Goal: Navigation & Orientation: Find specific page/section

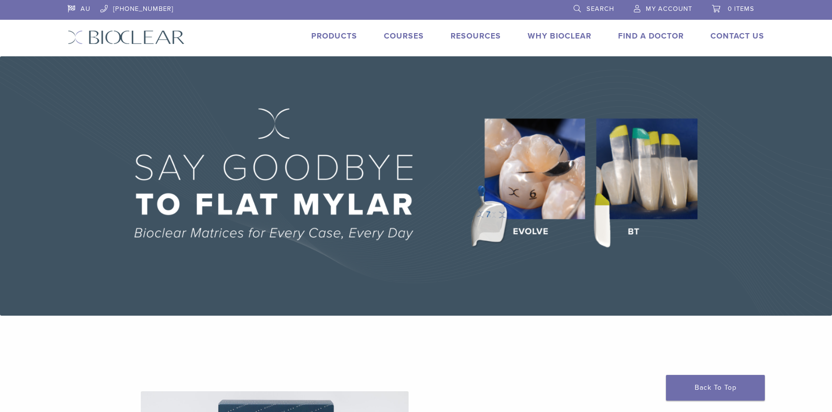
click at [605, 4] on link "Search" at bounding box center [594, 7] width 41 height 15
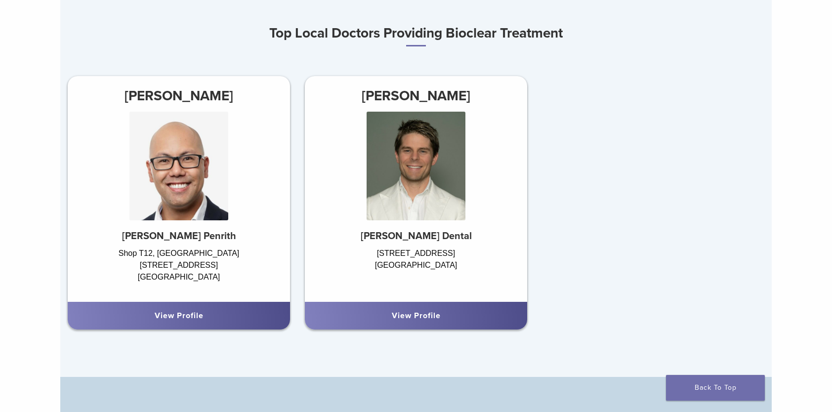
scroll to position [840, 0]
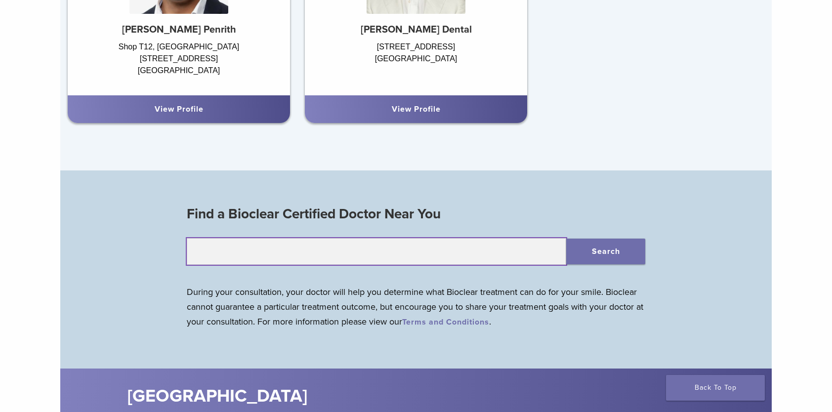
click at [431, 253] on input "text" at bounding box center [377, 251] width 380 height 27
type input "****"
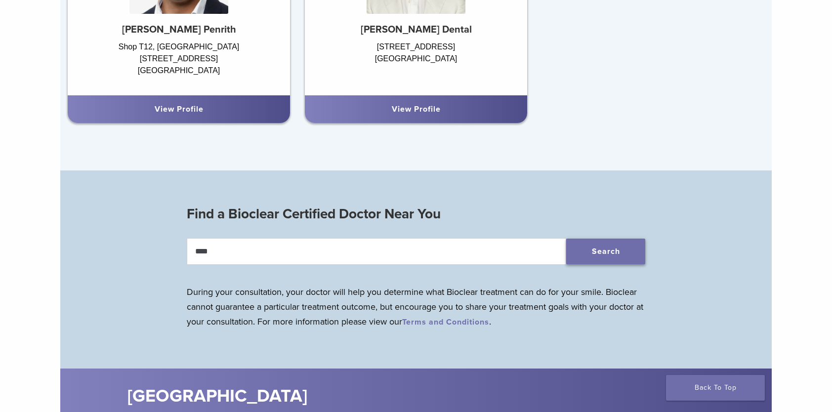
click at [615, 251] on button "Search" at bounding box center [605, 252] width 79 height 26
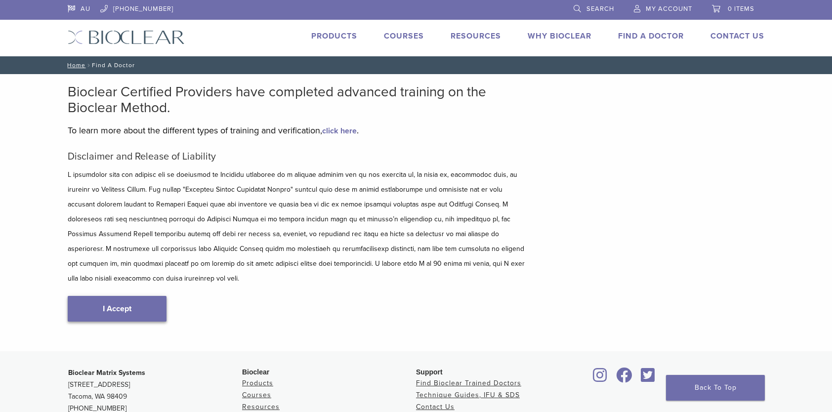
click at [128, 296] on link "I Accept" at bounding box center [117, 309] width 99 height 26
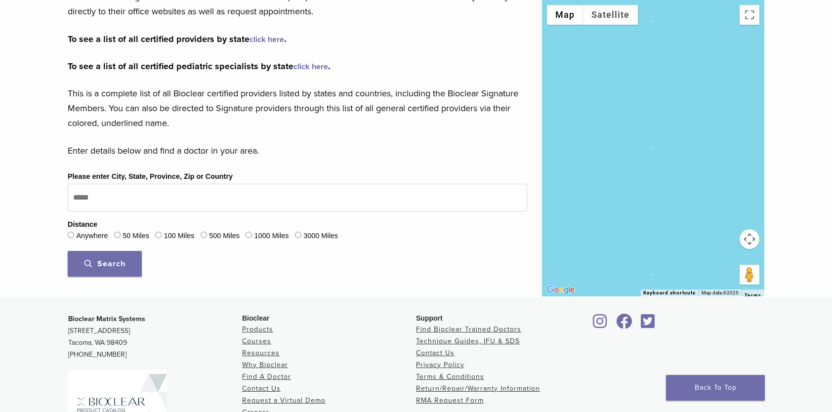
scroll to position [176, 0]
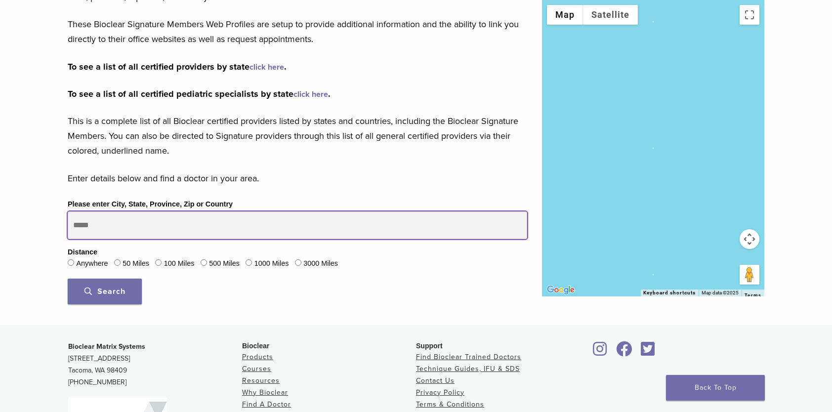
drag, startPoint x: 63, startPoint y: 198, endPoint x: 69, endPoint y: 200, distance: 6.3
click at [44, 189] on div "Bioclear Certified Providers have completed advanced training on the Bioclear M…" at bounding box center [416, 111] width 832 height 427
click at [68, 279] on button "Search" at bounding box center [105, 292] width 74 height 26
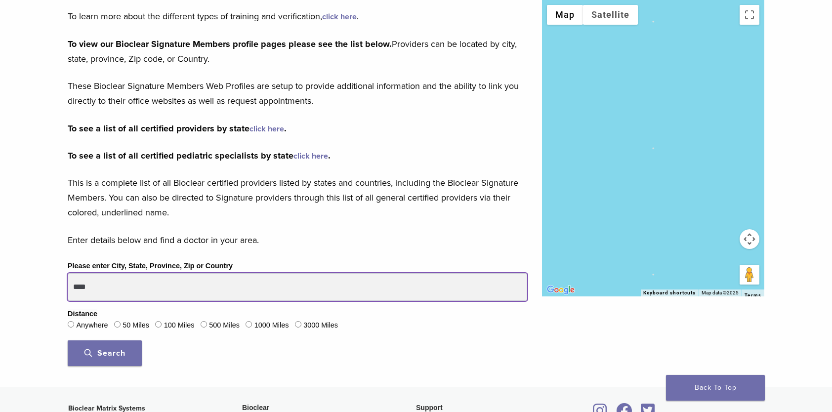
scroll to position [77, 0]
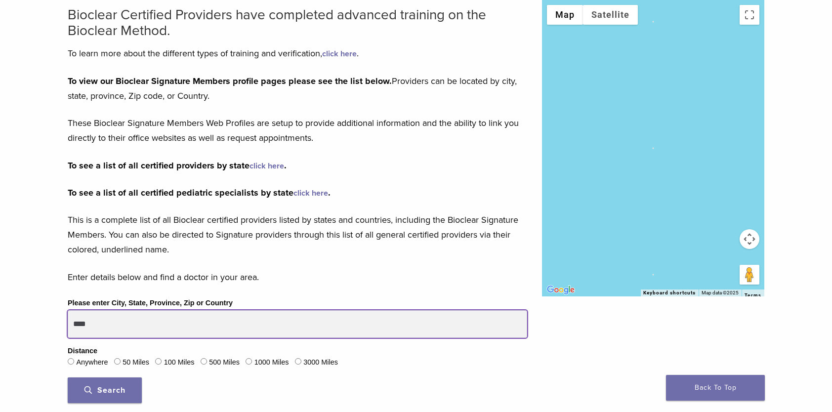
drag, startPoint x: 117, startPoint y: 325, endPoint x: 58, endPoint y: 309, distance: 61.5
click at [54, 310] on div "Bioclear Certified Providers have completed advanced training on the Bioclear M…" at bounding box center [416, 210] width 832 height 427
type input "*********"
click at [68, 378] on button "Search" at bounding box center [105, 391] width 74 height 26
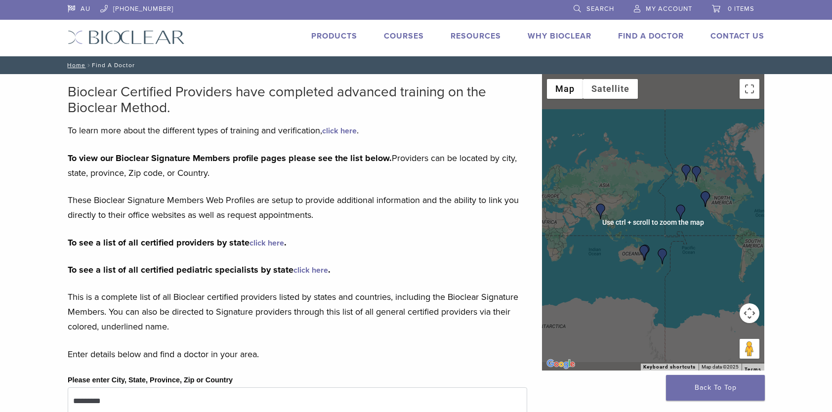
click at [666, 278] on div at bounding box center [653, 222] width 222 height 297
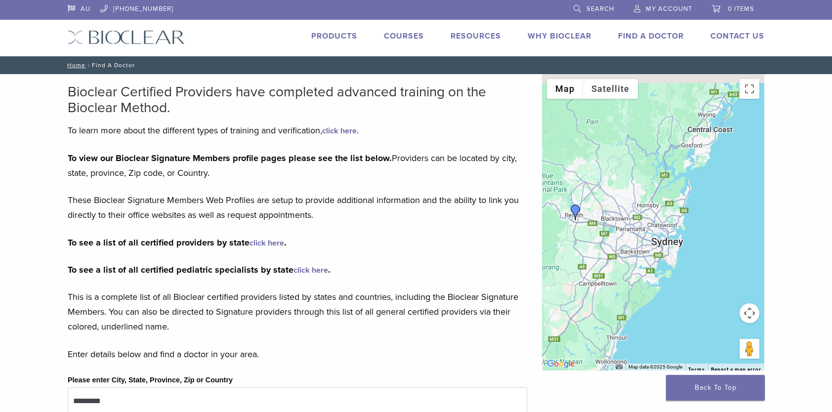
drag, startPoint x: 644, startPoint y: 185, endPoint x: 672, endPoint y: 312, distance: 130.1
click at [671, 315] on div at bounding box center [653, 222] width 222 height 297
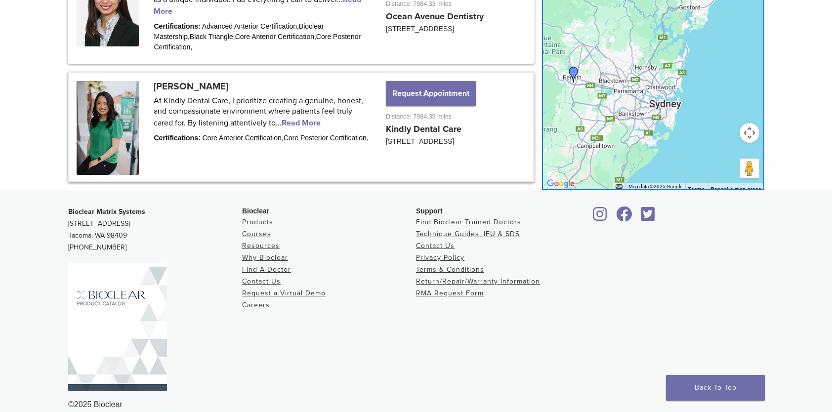
scroll to position [1468, 0]
